Goal: Information Seeking & Learning: Learn about a topic

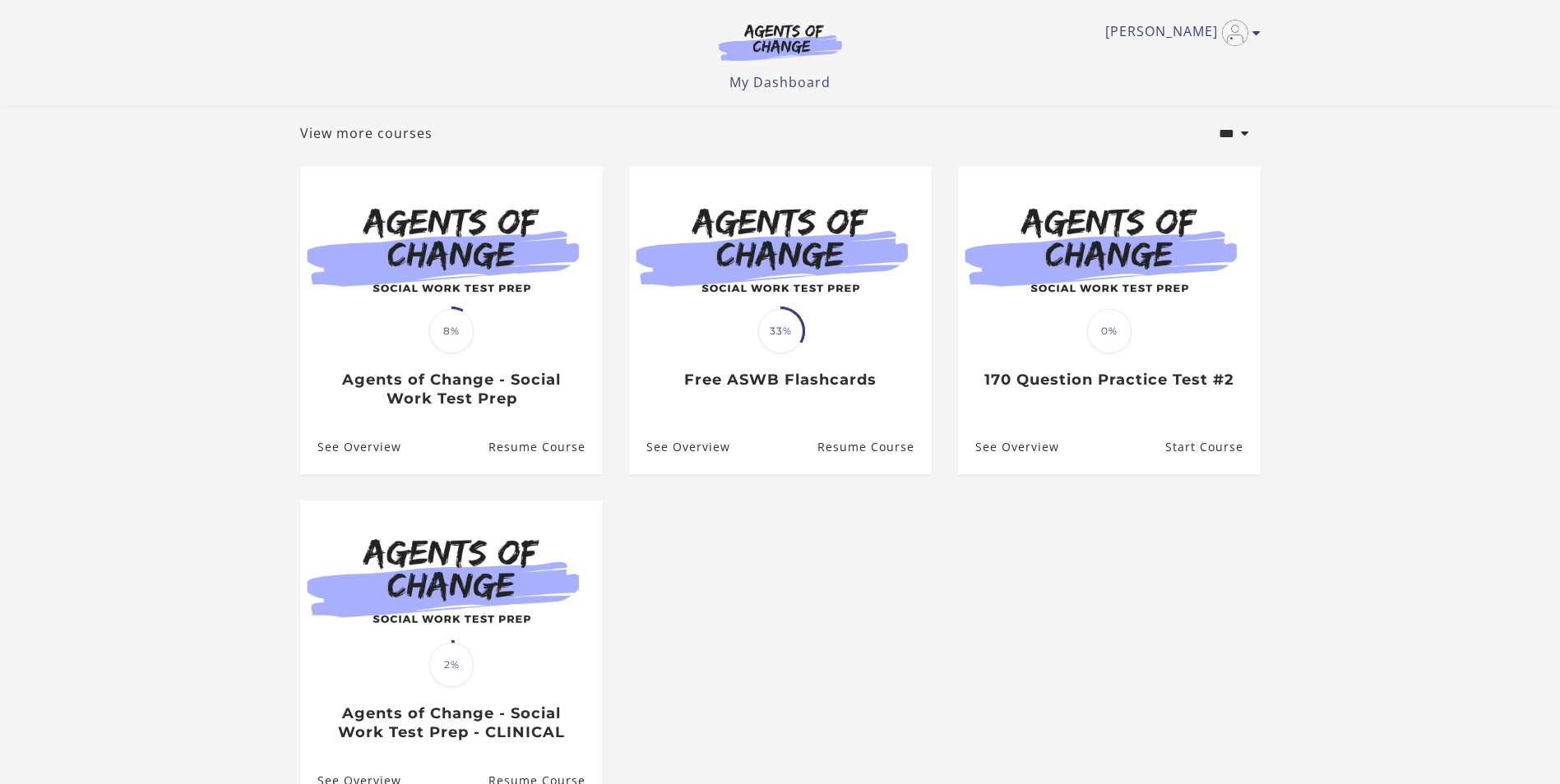
scroll to position [165, 0]
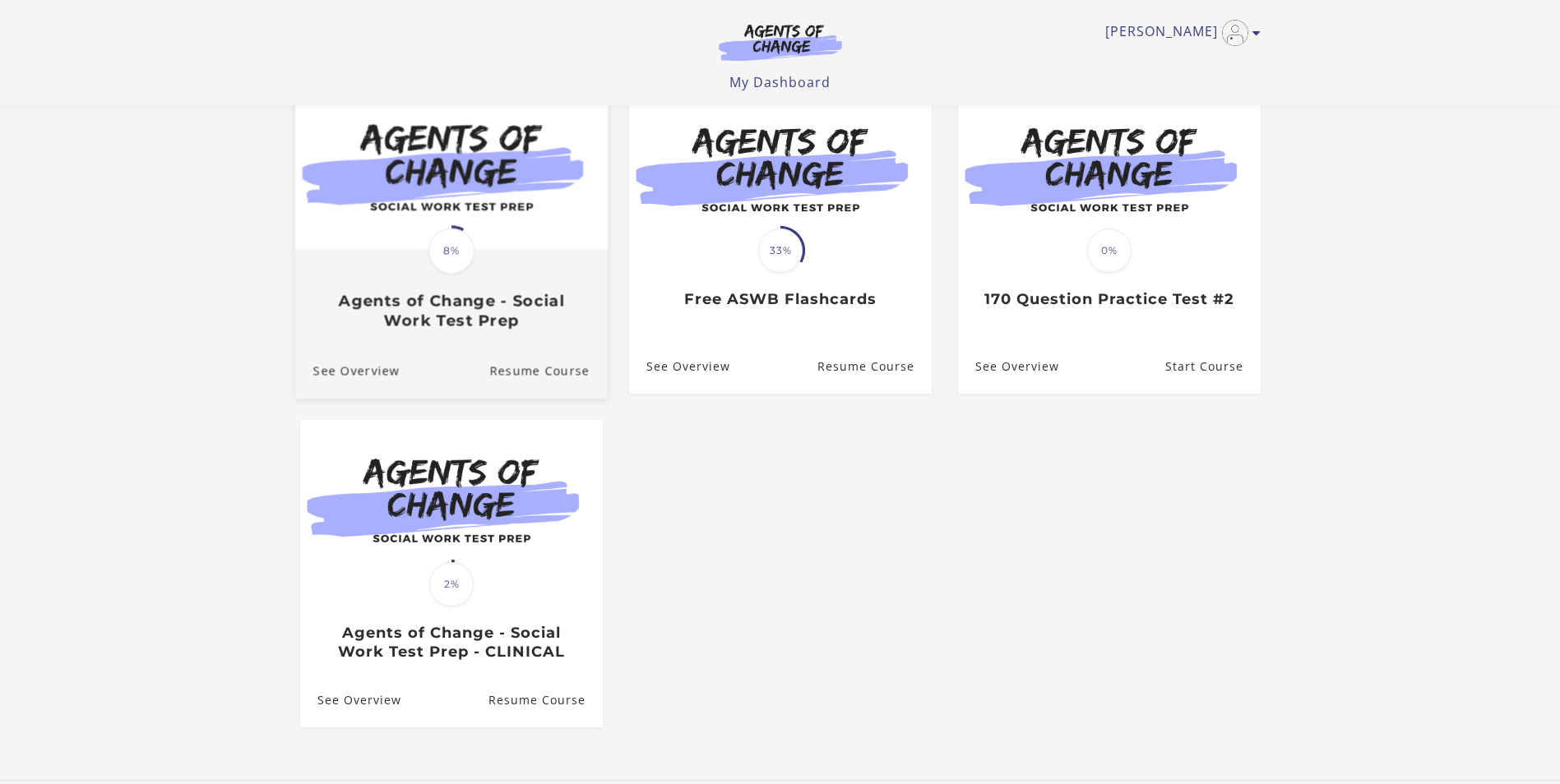
click at [449, 260] on span "8%" at bounding box center [452, 251] width 46 height 46
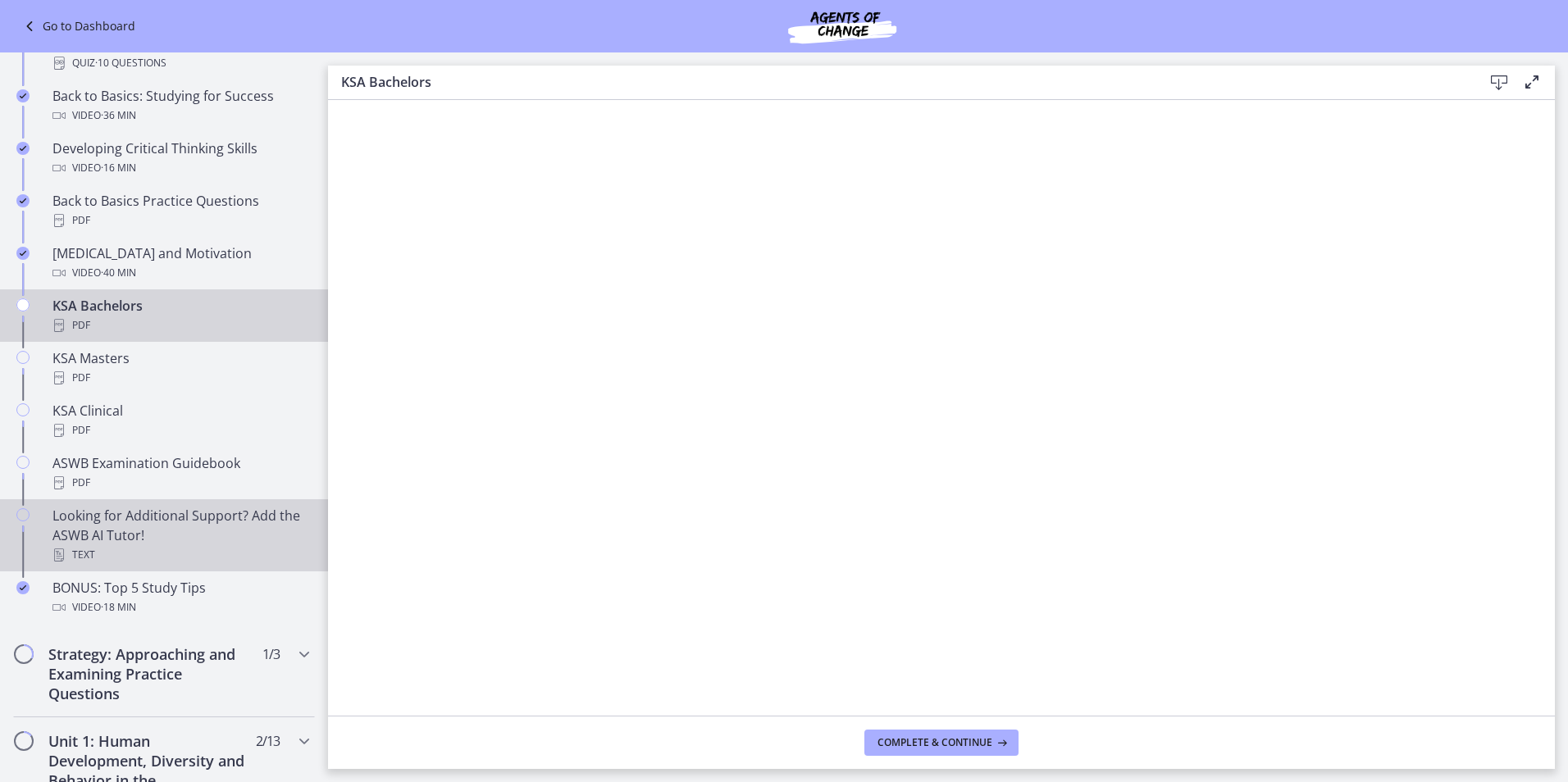
scroll to position [574, 0]
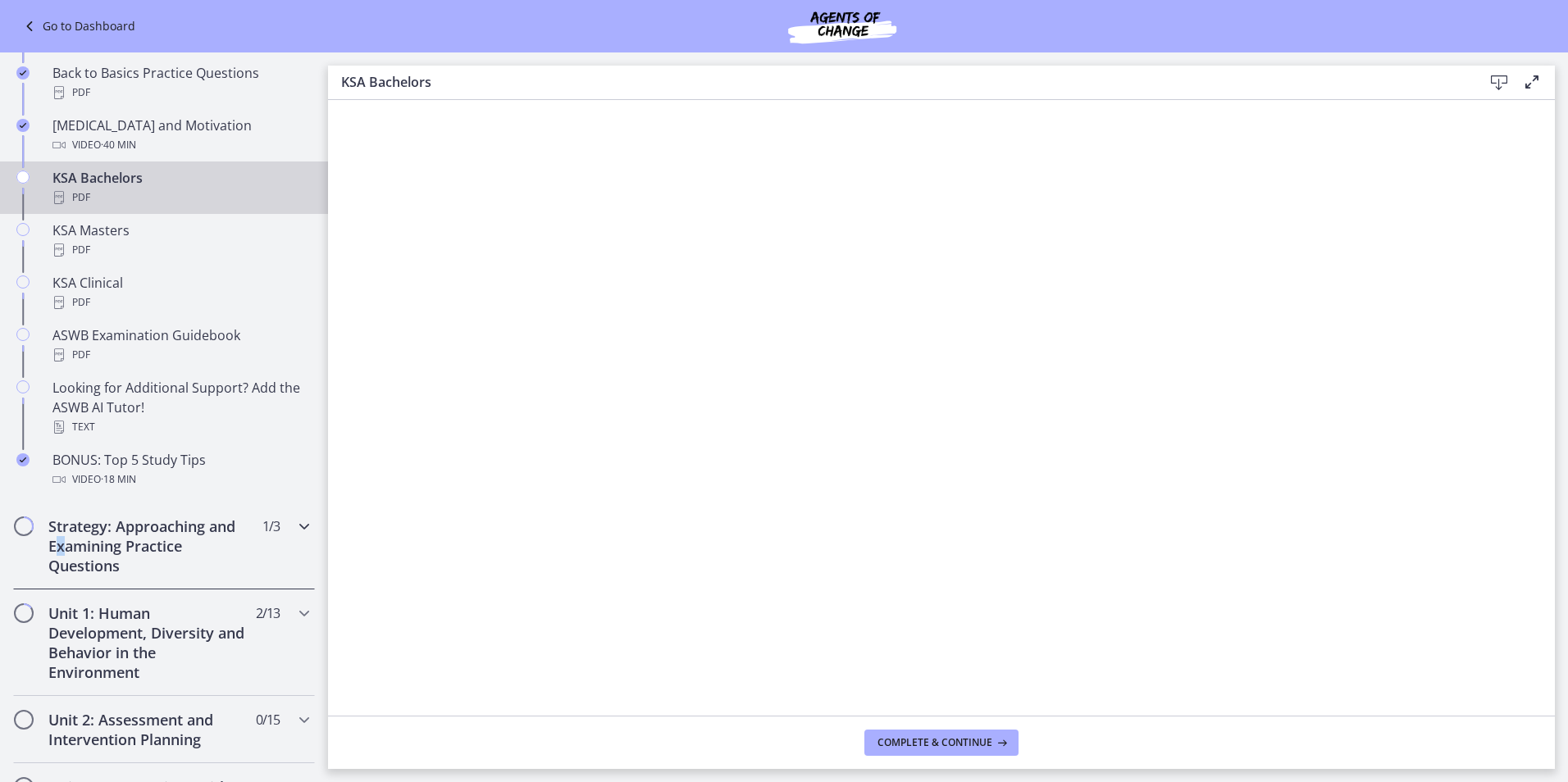
click at [91, 544] on h2 "Strategy: Approaching and Examining Practice Questions" at bounding box center [149, 545] width 200 height 59
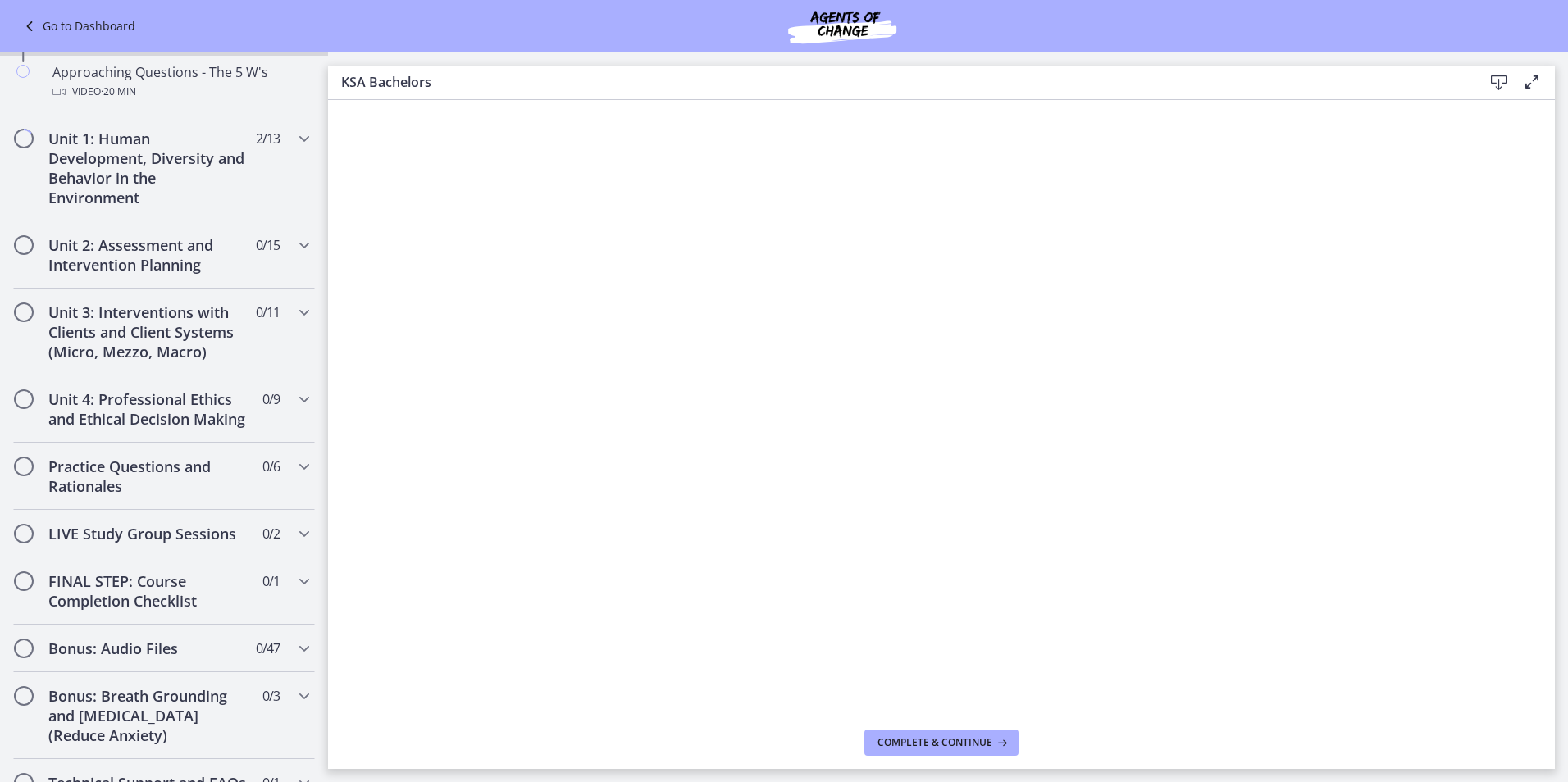
scroll to position [324, 0]
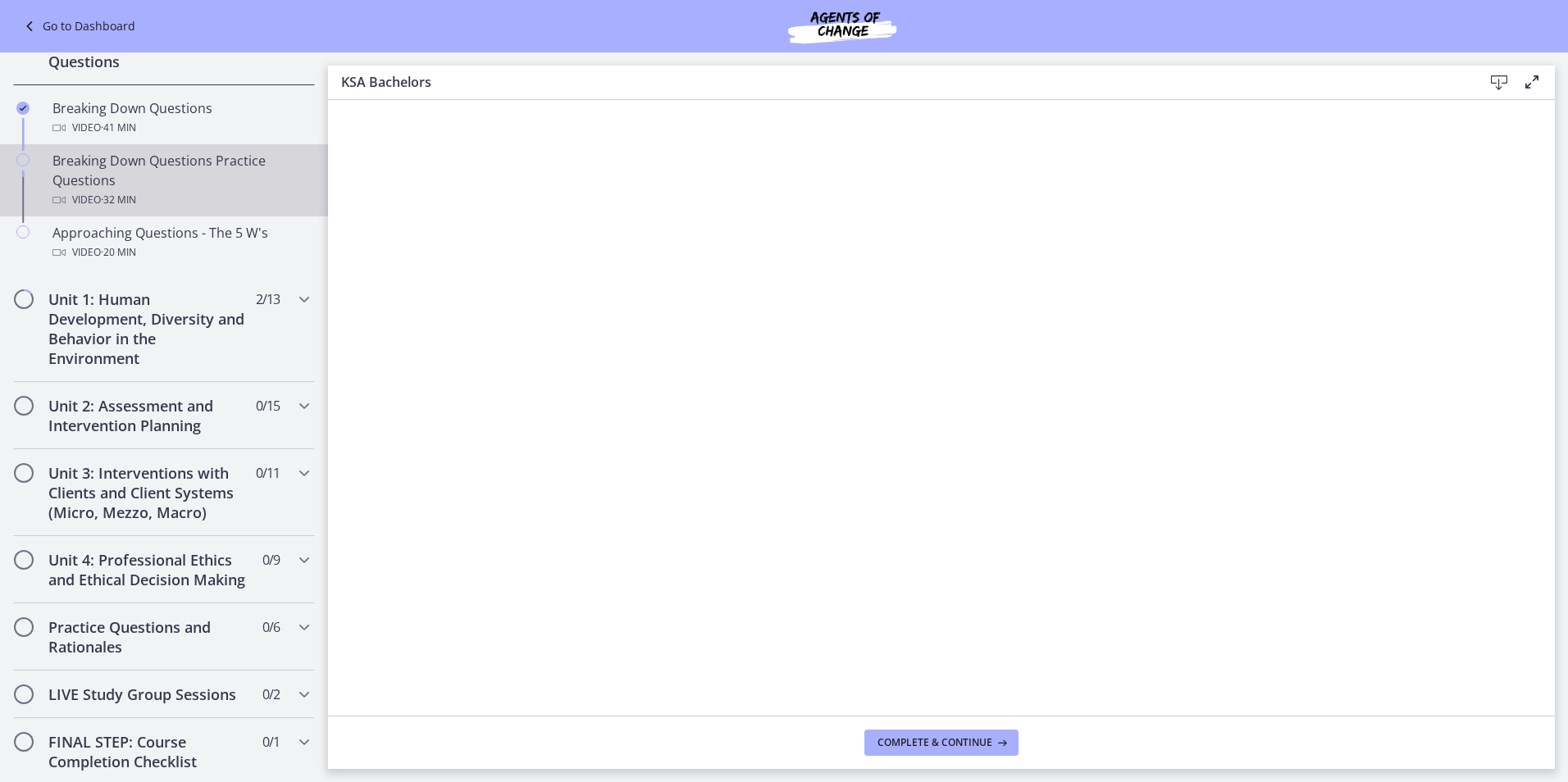
click at [69, 168] on div "Breaking Down Questions Practice Questions Video · 32 min" at bounding box center [180, 180] width 256 height 59
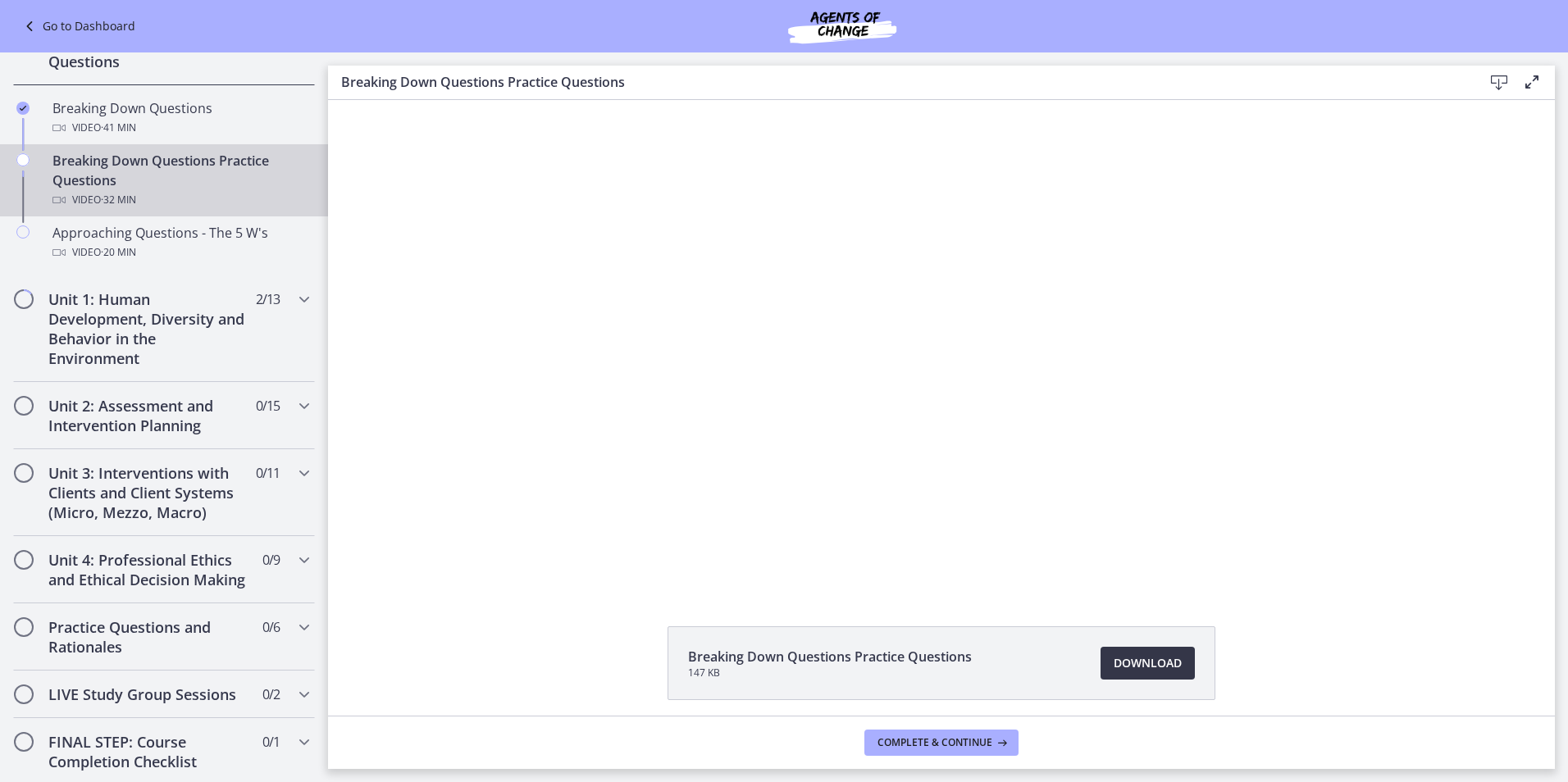
click at [1128, 661] on span "Download Opens in a new window" at bounding box center [1148, 663] width 68 height 20
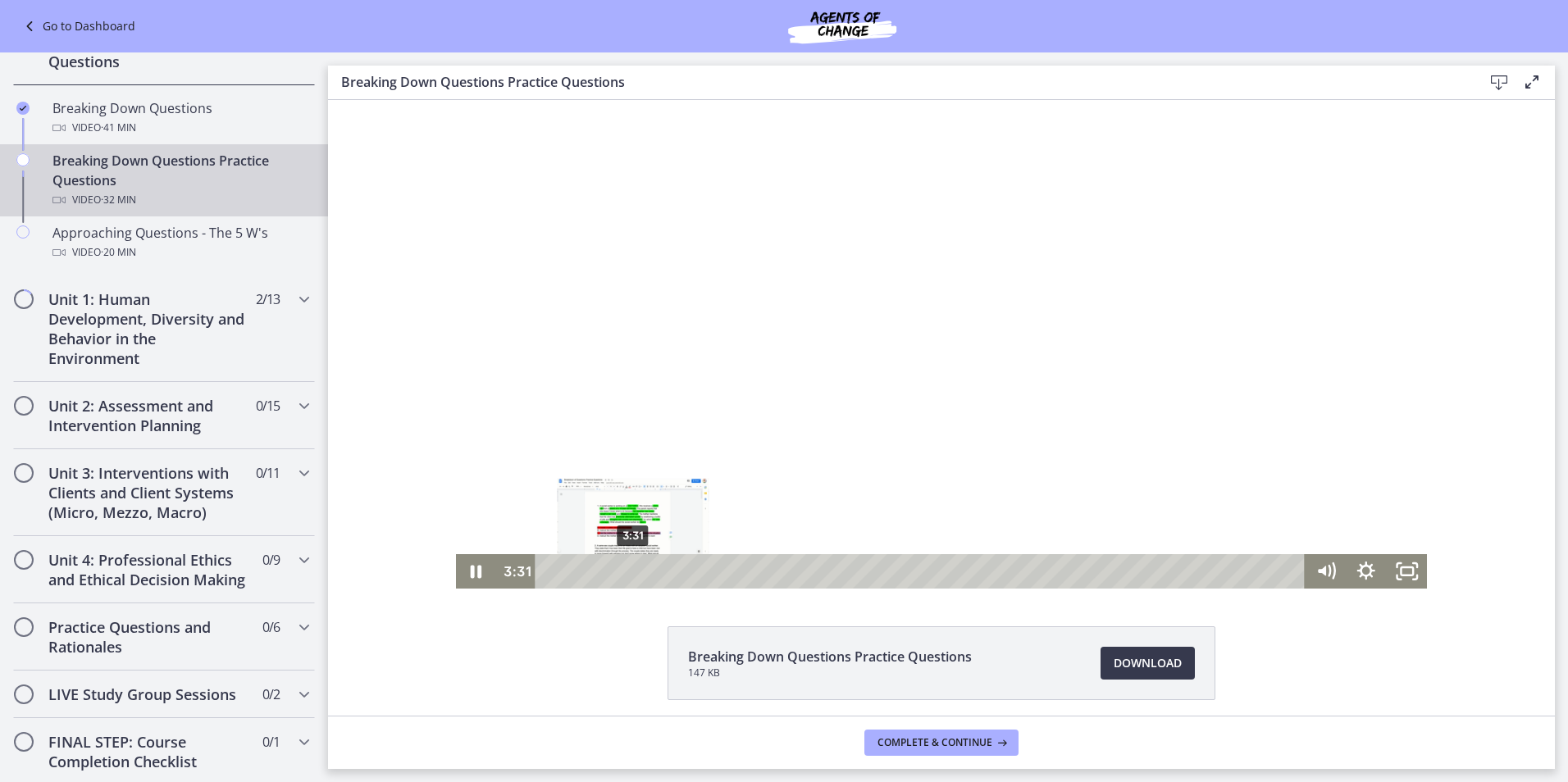
drag, startPoint x: 729, startPoint y: 575, endPoint x: 625, endPoint y: 574, distance: 104.0
click at [627, 573] on div "Playbar" at bounding box center [632, 571] width 11 height 11
click at [469, 567] on icon "Pause" at bounding box center [476, 572] width 49 height 41
click at [475, 572] on icon "Play Video" at bounding box center [478, 571] width 10 height 14
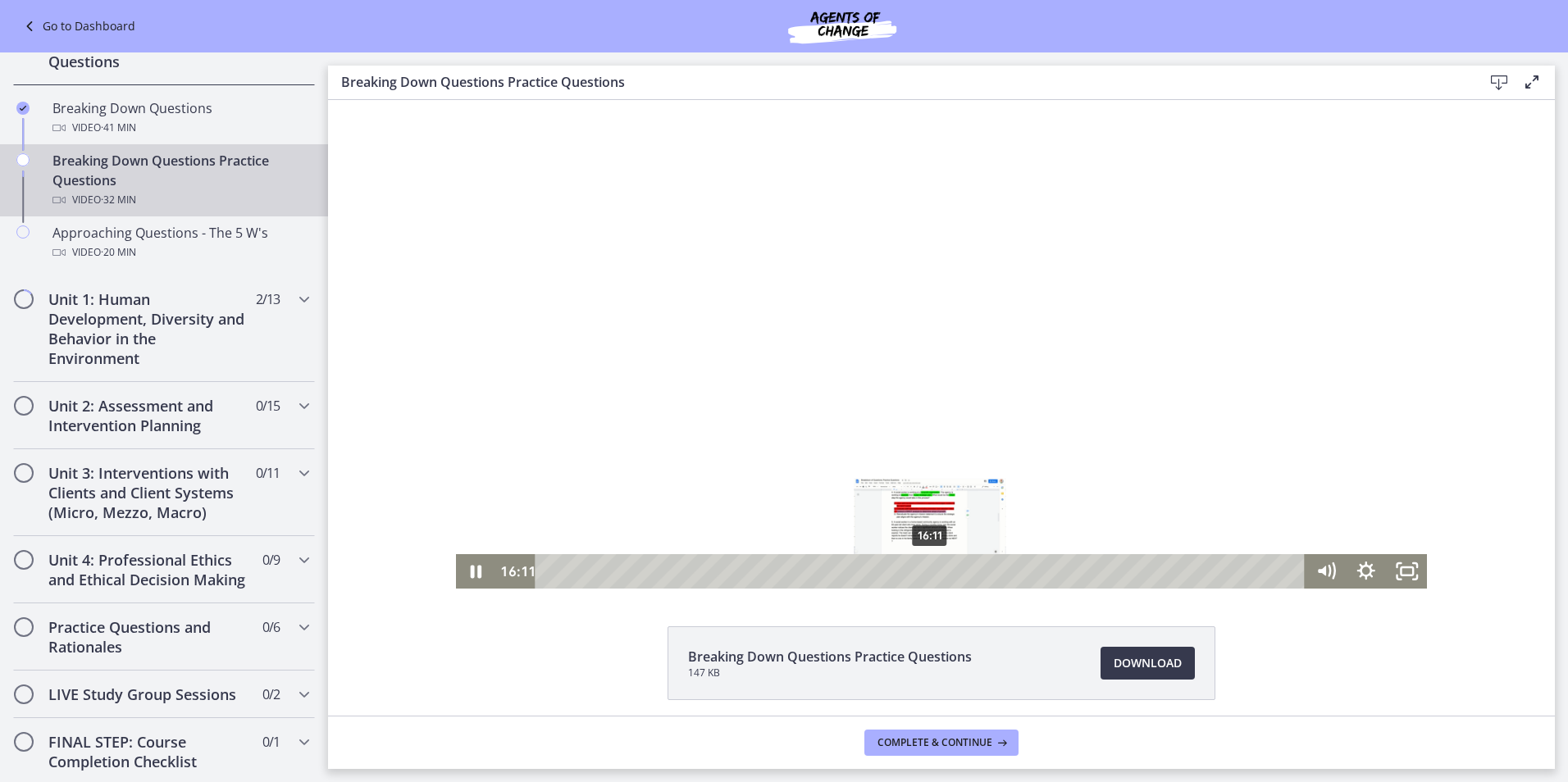
click at [923, 573] on div "Playbar" at bounding box center [928, 571] width 11 height 11
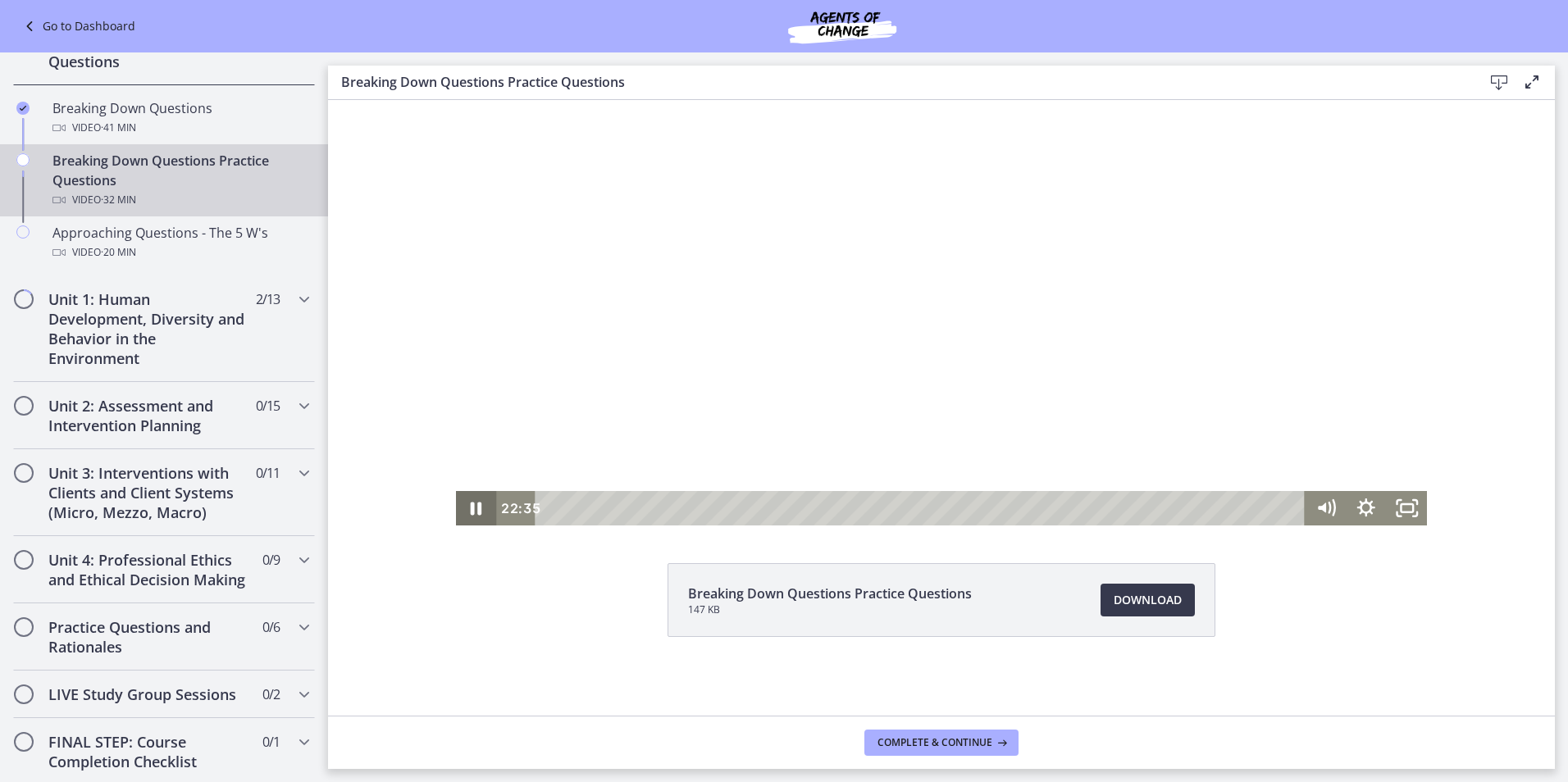
click at [476, 503] on icon "Pause" at bounding box center [475, 509] width 40 height 34
click at [474, 496] on icon "Play Video" at bounding box center [477, 509] width 40 height 34
click at [471, 511] on icon "Pause" at bounding box center [476, 509] width 11 height 13
